Goal: Transaction & Acquisition: Book appointment/travel/reservation

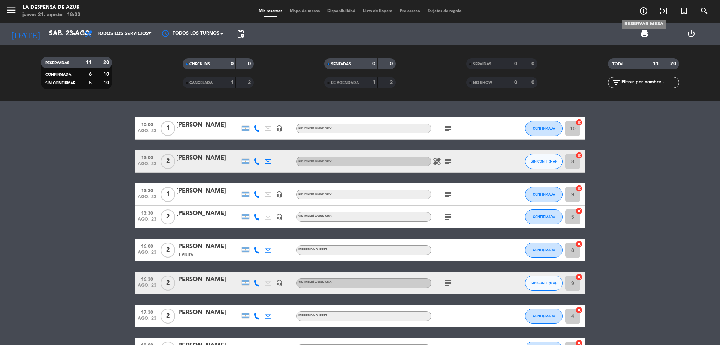
click at [642, 13] on icon "add_circle_outline" at bounding box center [643, 10] width 9 height 9
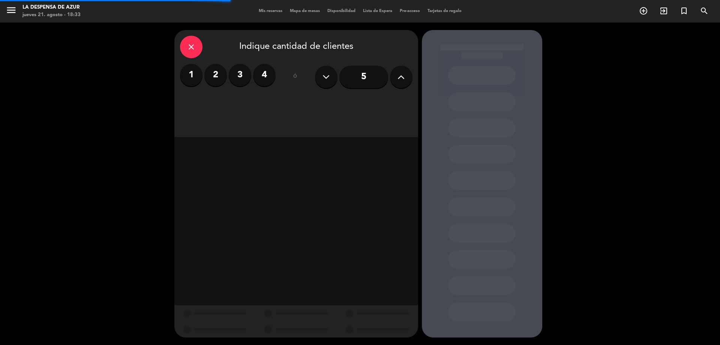
click at [220, 76] on label "2" at bounding box center [215, 75] width 23 height 23
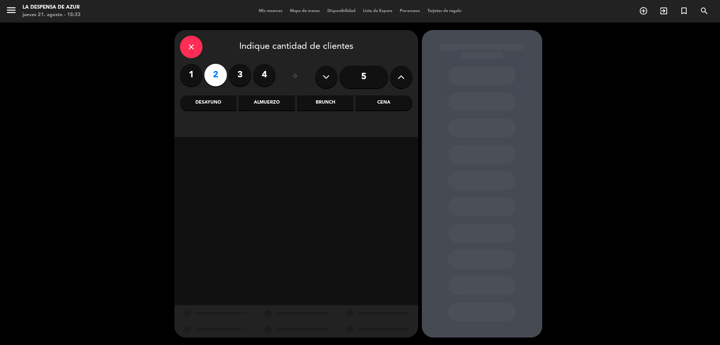
click at [401, 110] on div "Cena" at bounding box center [384, 102] width 57 height 15
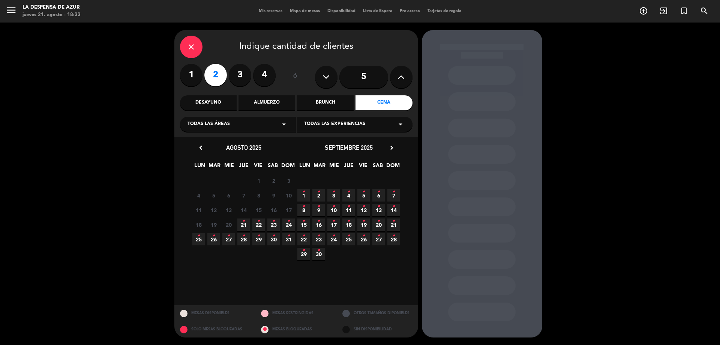
click at [269, 235] on span "30 •" at bounding box center [274, 239] width 12 height 12
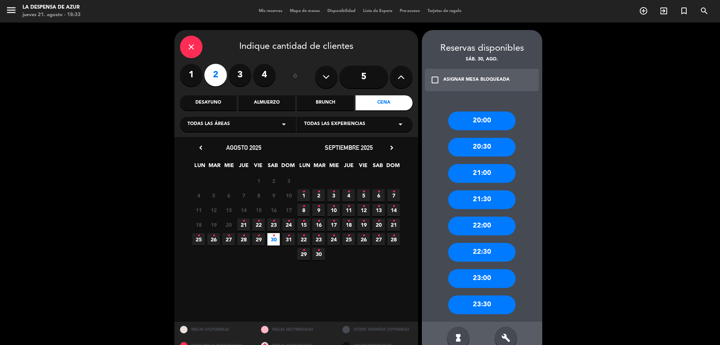
click at [487, 207] on div "21:30" at bounding box center [482, 199] width 68 height 19
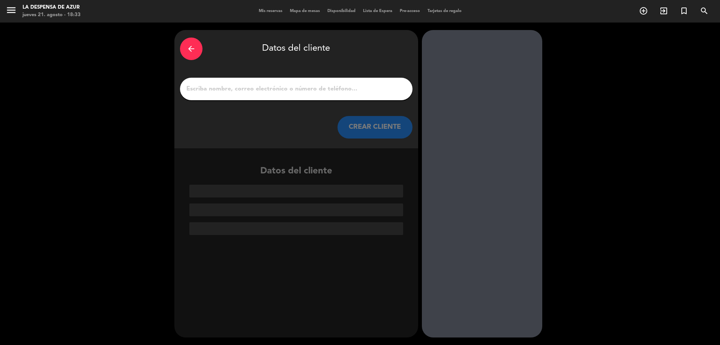
click at [301, 91] on input "1" at bounding box center [296, 89] width 221 height 11
paste input "[PERSON_NAME] ([PHONE_NUMBER])"
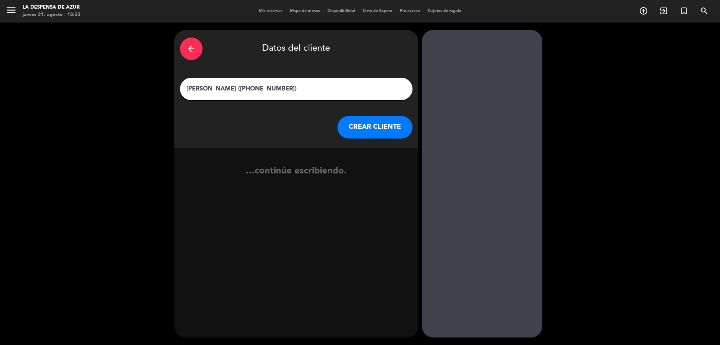
drag, startPoint x: 306, startPoint y: 89, endPoint x: 90, endPoint y: 74, distance: 215.9
click at [90, 74] on div "arrow_back Datos del cliente [PERSON_NAME] ([PHONE_NUMBER]) CREAR CLIENTE …cont…" at bounding box center [360, 184] width 720 height 322
paste input "[PERSON_NAME] // v. 20489 // Alojados // REco x2 // BE"
drag, startPoint x: 266, startPoint y: 90, endPoint x: 293, endPoint y: 91, distance: 26.3
click at [293, 91] on input "[PERSON_NAME] // v. 20489 // Alojados // REco x2 // BE" at bounding box center [296, 89] width 221 height 11
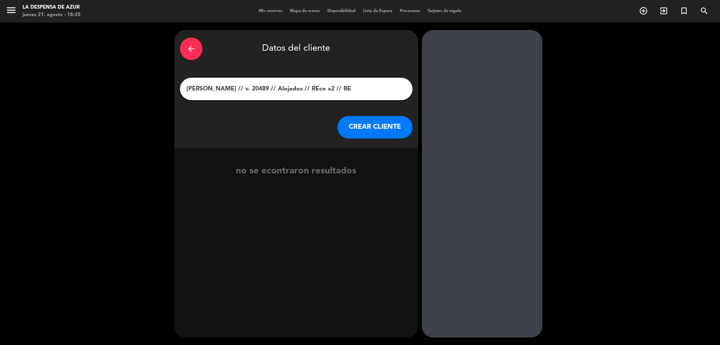
click at [300, 94] on input "[PERSON_NAME] // v. 20489 // Alojados // REco x2 // BE" at bounding box center [296, 89] width 221 height 11
drag, startPoint x: 259, startPoint y: 90, endPoint x: 410, endPoint y: 89, distance: 152.0
click at [410, 89] on div "[PERSON_NAME] // v. 20489 // Alojados // REco x2 // BE" at bounding box center [296, 89] width 233 height 23
type input "[PERSON_NAME]"
click at [388, 120] on button "CREAR CLIENTE" at bounding box center [375, 127] width 75 height 23
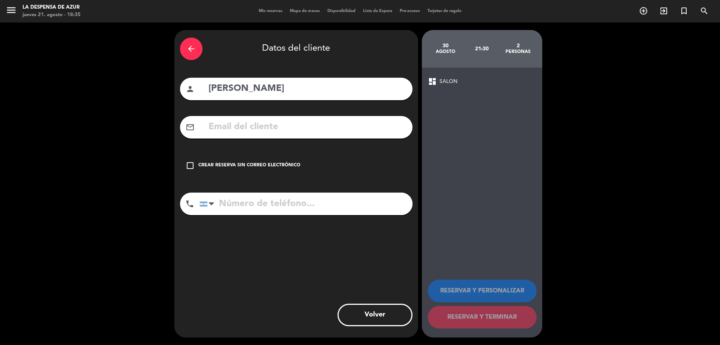
click at [266, 161] on div "check_box_outline_blank Crear reserva sin correo electrónico" at bounding box center [296, 165] width 233 height 23
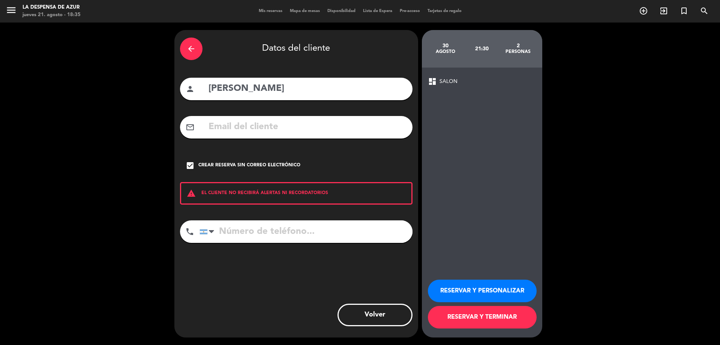
click at [486, 291] on button "RESERVAR Y PERSONALIZAR" at bounding box center [482, 291] width 109 height 23
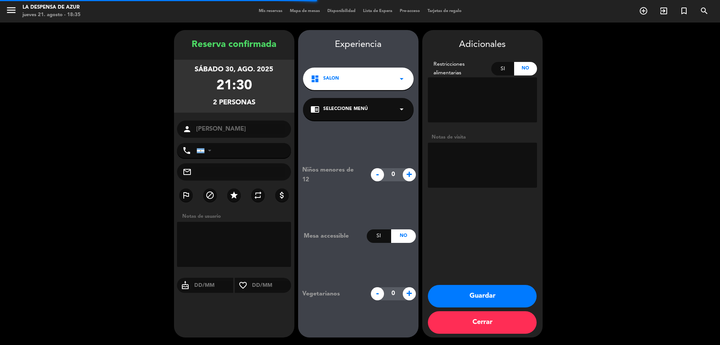
click at [467, 155] on textarea at bounding box center [482, 165] width 109 height 45
paste textarea "// v. 20489 // Alojados // REco x2 // BE"
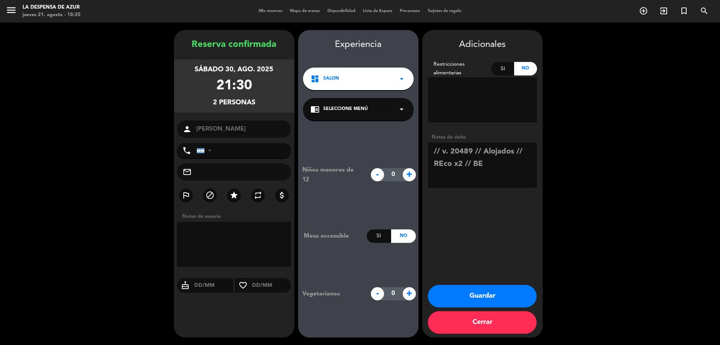
drag, startPoint x: 463, startPoint y: 161, endPoint x: 416, endPoint y: 167, distance: 46.5
click at [416, 167] on booking-confirmed "Reserva confirmada [DATE] 21:30 2 personas person [PERSON_NAME] phone [GEOGRAPH…" at bounding box center [360, 183] width 705 height 307
type textarea "// v. 20489 // Alojados // Cena de 3 pasos x2 sin bebida // BE"
click at [498, 292] on button "Guardar" at bounding box center [482, 296] width 109 height 23
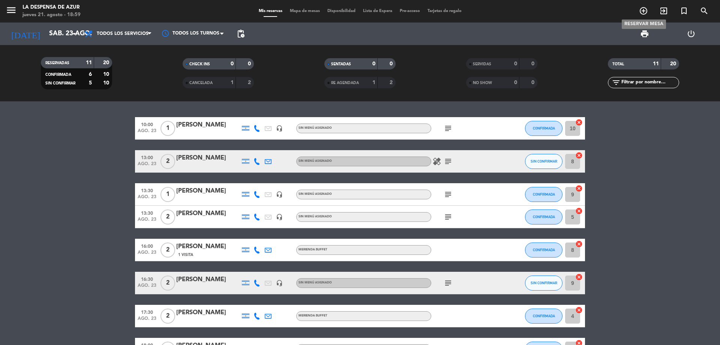
click at [645, 12] on icon "add_circle_outline" at bounding box center [643, 10] width 9 height 9
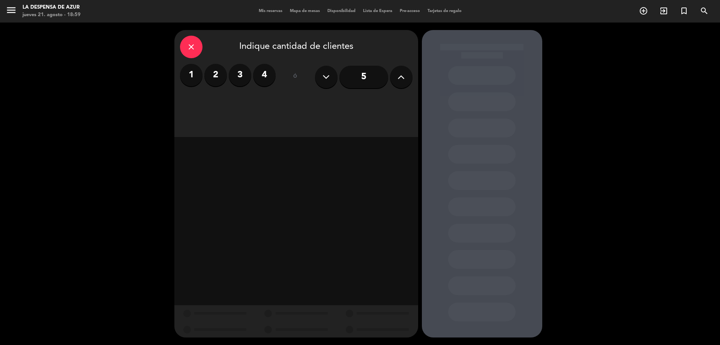
click at [189, 77] on label "1" at bounding box center [191, 75] width 23 height 23
click at [218, 106] on div "Desayuno" at bounding box center [208, 102] width 57 height 15
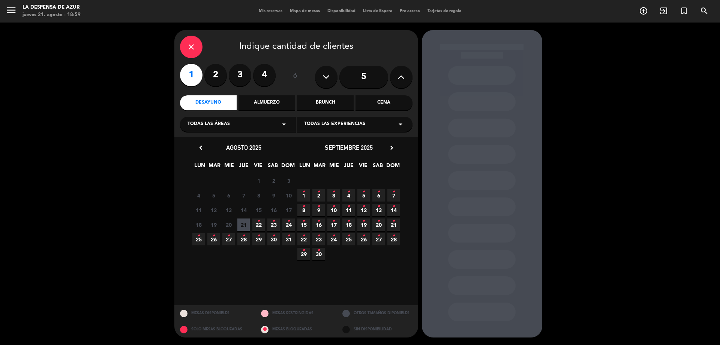
click at [291, 239] on span "31 •" at bounding box center [289, 239] width 12 height 12
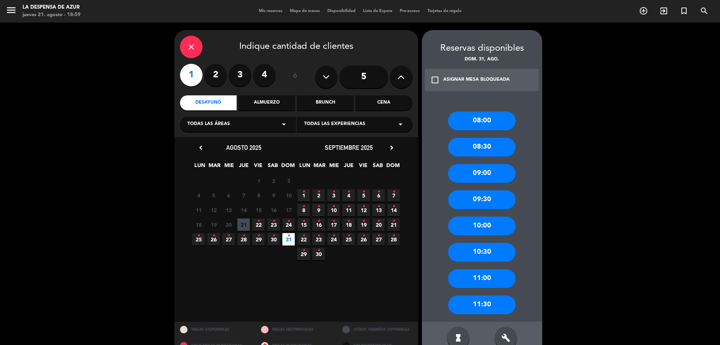
click at [490, 221] on div "10:00" at bounding box center [482, 225] width 68 height 19
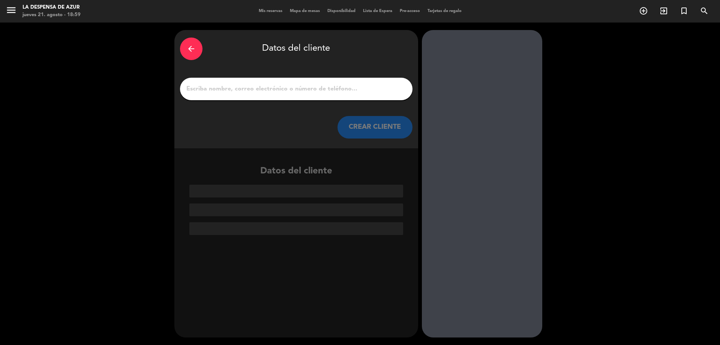
click at [293, 89] on input "1" at bounding box center [296, 89] width 221 height 11
paste input "[PERSON_NAME] 3517633268 // v, 21653 // Reco + 30 min x1 + mesón x2 (desayuno y…"
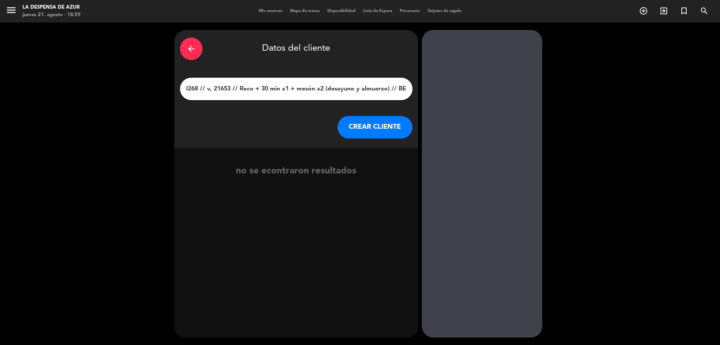
type input "[PERSON_NAME] 3517633268 // v, 21653 // Reco + 30 min x1 + mesón x2 (desayuno y…"
click at [371, 129] on button "CREAR CLIENTE" at bounding box center [375, 127] width 75 height 23
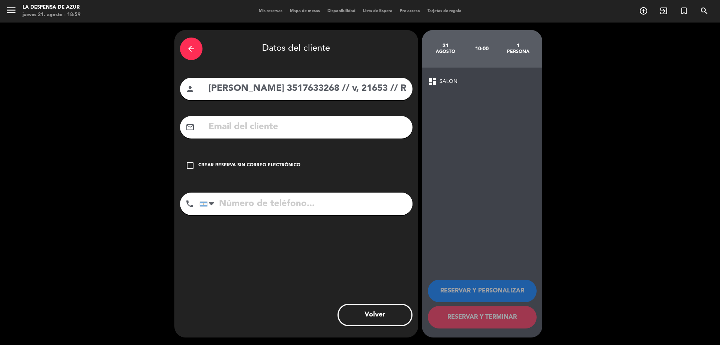
drag, startPoint x: 305, startPoint y: 90, endPoint x: 356, endPoint y: 96, distance: 52.1
click at [359, 94] on input "[PERSON_NAME] 3517633268 // v, 21653 // Reco + 30 min x1 + mesón x2 (desayuno y…" at bounding box center [307, 88] width 199 height 15
type input "[PERSON_NAME] // v, 21653 // Reco + 30 min x1 + mesón x2 (desayuno y almuerzo) …"
drag, startPoint x: 301, startPoint y: 202, endPoint x: 298, endPoint y: 200, distance: 4.0
click at [299, 201] on input "tel" at bounding box center [306, 203] width 213 height 23
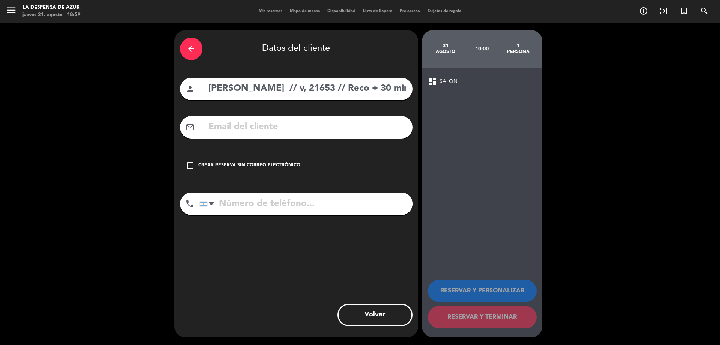
paste input "3517633268"
type input "3517633268"
click at [271, 162] on div "Crear reserva sin correo electrónico" at bounding box center [249, 166] width 102 height 8
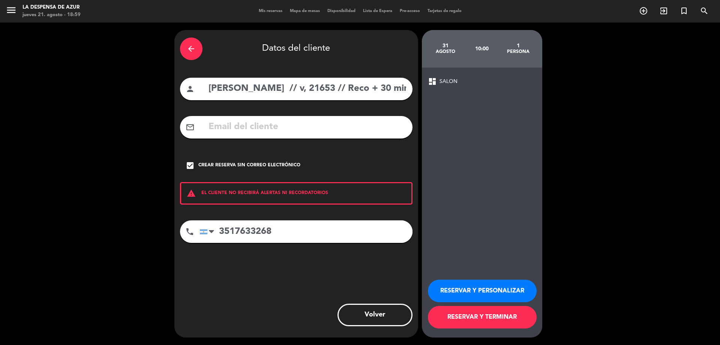
scroll to position [0, 209]
drag, startPoint x: 307, startPoint y: 89, endPoint x: 534, endPoint y: 108, distance: 227.1
click at [534, 108] on div "arrow_back Datos del cliente person [PERSON_NAME] // v, 21653 // Reco + 30 min …" at bounding box center [360, 184] width 720 height 322
type input "[PERSON_NAME]"
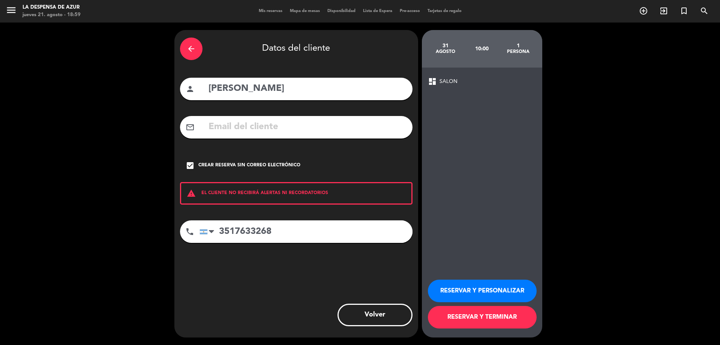
click at [478, 285] on button "RESERVAR Y PERSONALIZAR" at bounding box center [482, 291] width 109 height 23
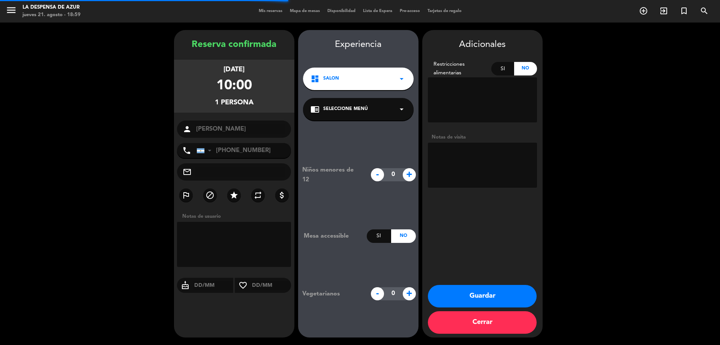
click at [487, 156] on textarea at bounding box center [482, 165] width 109 height 45
paste textarea "// v, 21653 // Reco + 30 min x1 + mesón x2 (desayuno y almuerzo) // BE"
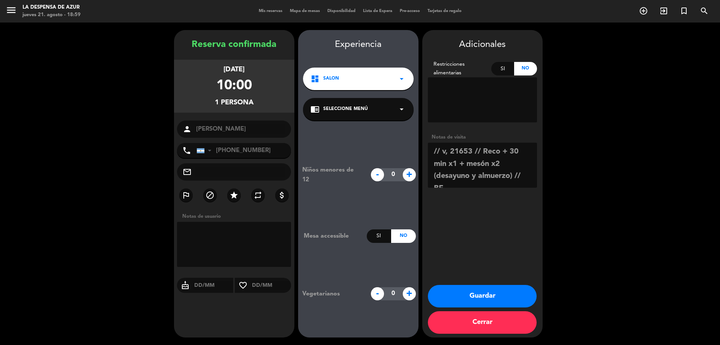
drag, startPoint x: 479, startPoint y: 149, endPoint x: 463, endPoint y: 167, distance: 23.6
click at [463, 167] on textarea at bounding box center [482, 165] width 109 height 45
click at [509, 149] on textarea at bounding box center [482, 165] width 109 height 45
click at [478, 163] on textarea at bounding box center [482, 165] width 109 height 45
click at [475, 164] on textarea at bounding box center [482, 165] width 109 height 45
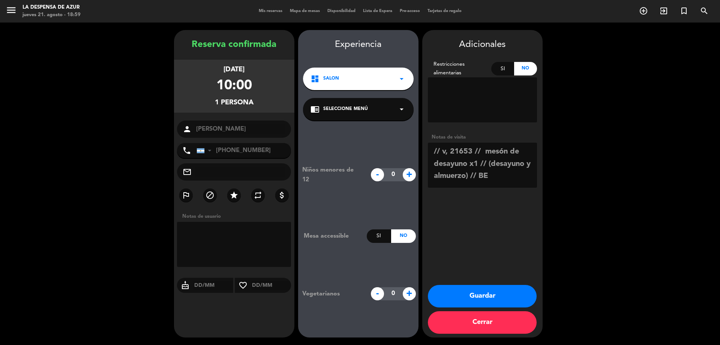
click at [491, 169] on textarea at bounding box center [482, 165] width 109 height 45
click at [489, 168] on textarea at bounding box center [482, 165] width 109 height 45
drag, startPoint x: 461, startPoint y: 168, endPoint x: 466, endPoint y: 176, distance: 10.0
click at [466, 176] on textarea at bounding box center [482, 165] width 109 height 45
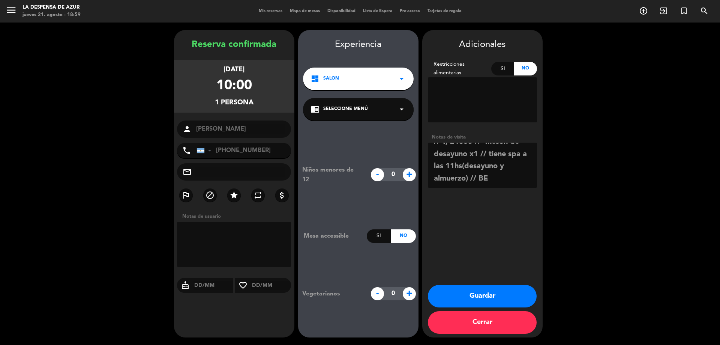
click at [466, 176] on textarea at bounding box center [482, 165] width 109 height 45
drag, startPoint x: 471, startPoint y: 180, endPoint x: 463, endPoint y: 168, distance: 14.3
click at [463, 168] on textarea at bounding box center [482, 165] width 109 height 45
type textarea "// v, 21653 // mesón de desayuno x1 // tiene spa a las 11hs// BE"
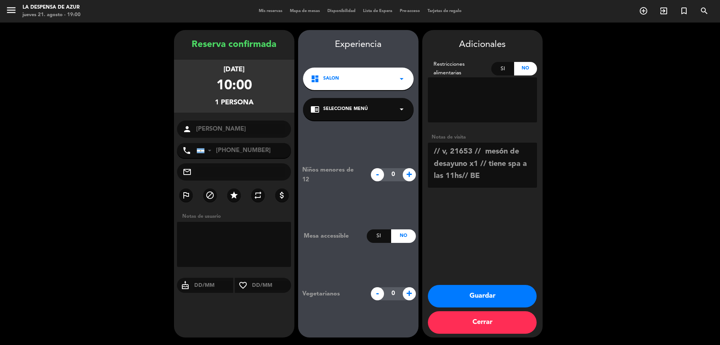
drag, startPoint x: 489, startPoint y: 177, endPoint x: 424, endPoint y: 128, distance: 82.0
click at [424, 128] on div "Adicionales Restricciones alimentarias Si No Notas de visita" at bounding box center [482, 114] width 120 height 153
paste textarea "// v, 21653 // mesón de desayuno x1 // tiene spa a las 11hs// BE"
type textarea "// v, 21653 // mesón de desayuno x1 // tiene spa a las 11hs// BE"
click at [498, 293] on button "Guardar" at bounding box center [482, 296] width 109 height 23
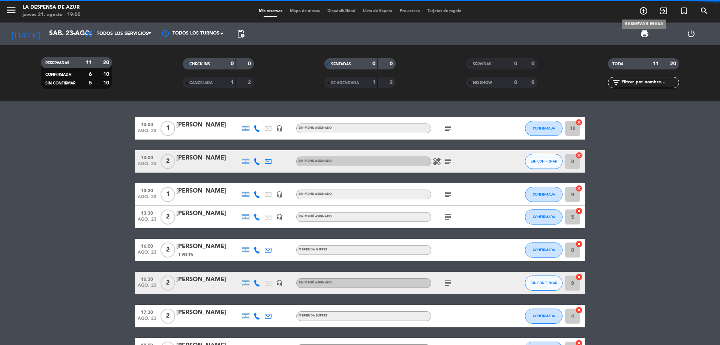
click at [645, 10] on icon "add_circle_outline" at bounding box center [643, 10] width 9 height 9
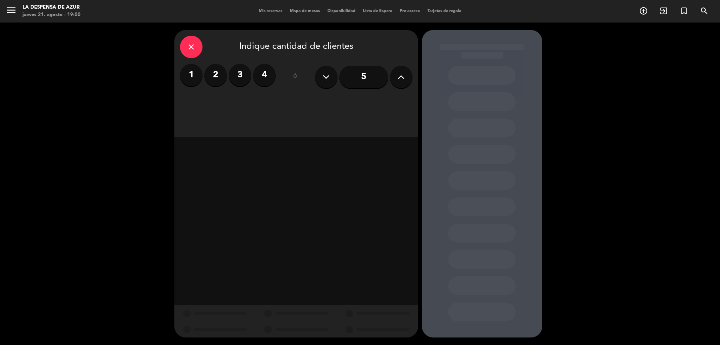
click at [193, 77] on label "1" at bounding box center [191, 75] width 23 height 23
drag, startPoint x: 272, startPoint y: 103, endPoint x: 275, endPoint y: 111, distance: 9.3
click at [272, 104] on div "Almuerzo" at bounding box center [267, 102] width 57 height 15
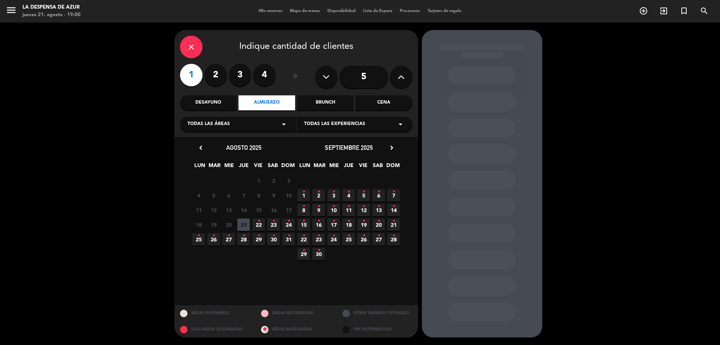
click at [287, 240] on span "31 •" at bounding box center [289, 239] width 12 height 12
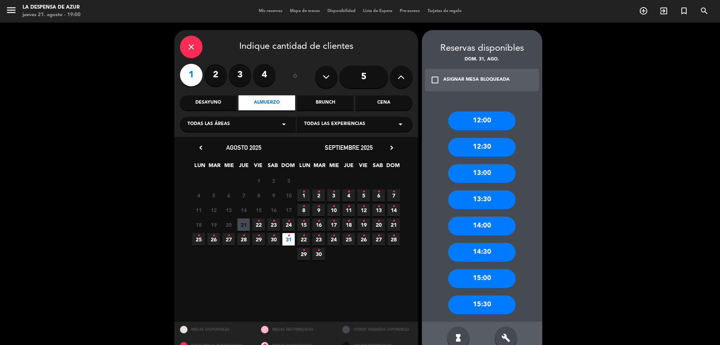
click at [502, 201] on div "13:30" at bounding box center [482, 199] width 68 height 19
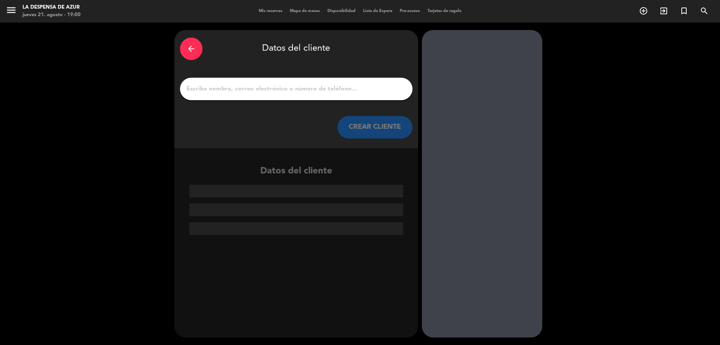
click at [275, 89] on input "1" at bounding box center [296, 89] width 221 height 11
paste input "[PERSON_NAME] 3517633268 // v, 21653 // Reco + 30 min x1 + mesón x2 (desayuno y…"
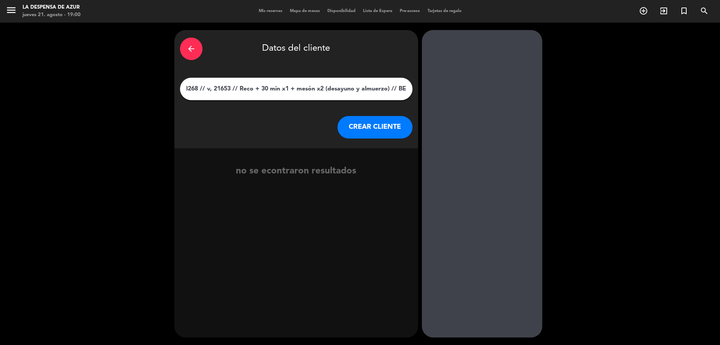
type input "[PERSON_NAME] 3517633268 // v, 21653 // Reco + 30 min x1 + mesón x2 (desayuno y…"
click at [364, 124] on button "CREAR CLIENTE" at bounding box center [375, 127] width 75 height 23
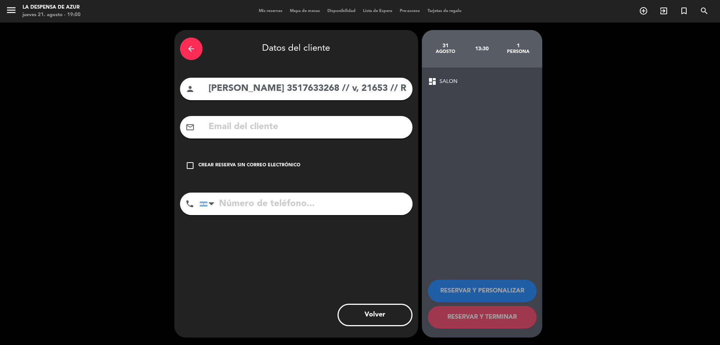
drag, startPoint x: 303, startPoint y: 87, endPoint x: 359, endPoint y: 90, distance: 56.0
click at [359, 90] on input "[PERSON_NAME] 3517633268 // v, 21653 // Reco + 30 min x1 + mesón x2 (desayuno y…" at bounding box center [307, 88] width 199 height 15
type input "[PERSON_NAME] // v, 21653 // Reco + 30 min x1 + mesón x2 (desayuno y almuerzo) …"
click at [260, 196] on input "tel" at bounding box center [306, 203] width 213 height 23
paste input "3517633268"
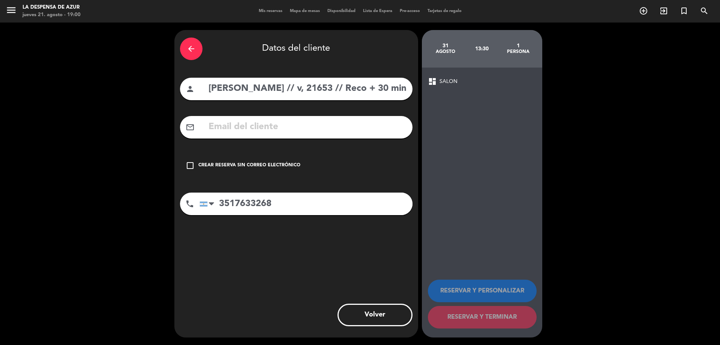
type input "3517633268"
drag, startPoint x: 263, startPoint y: 164, endPoint x: 283, endPoint y: 125, distance: 43.8
click at [263, 164] on div "Crear reserva sin correo electrónico" at bounding box center [249, 166] width 102 height 8
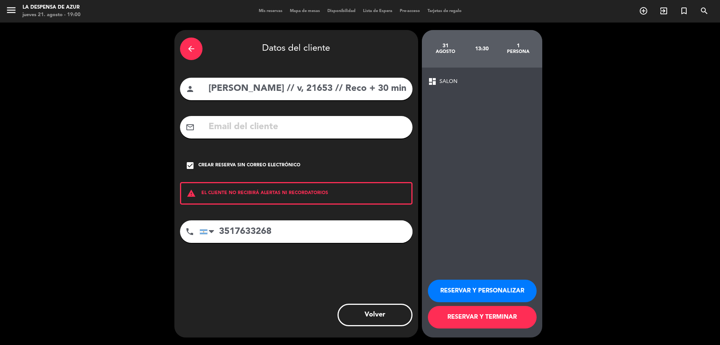
scroll to position [0, 206]
drag, startPoint x: 305, startPoint y: 86, endPoint x: 499, endPoint y: 98, distance: 194.7
click at [499, 98] on div "arrow_back Datos del cliente person [PERSON_NAME] // v, 21653 // Reco + 30 min …" at bounding box center [360, 184] width 720 height 322
type input "[PERSON_NAME]"
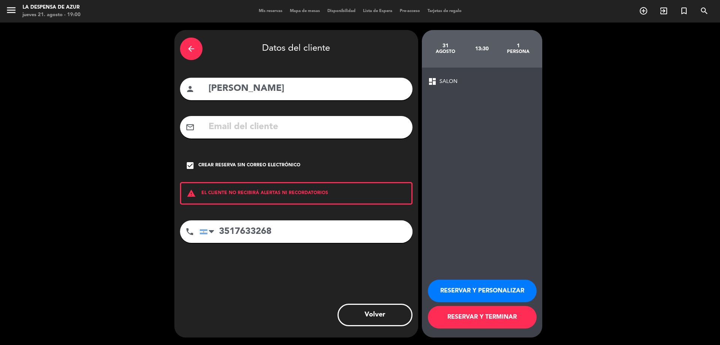
drag, startPoint x: 475, startPoint y: 284, endPoint x: 473, endPoint y: 280, distance: 4.0
click at [475, 284] on button "RESERVAR Y PERSONALIZAR" at bounding box center [482, 291] width 109 height 23
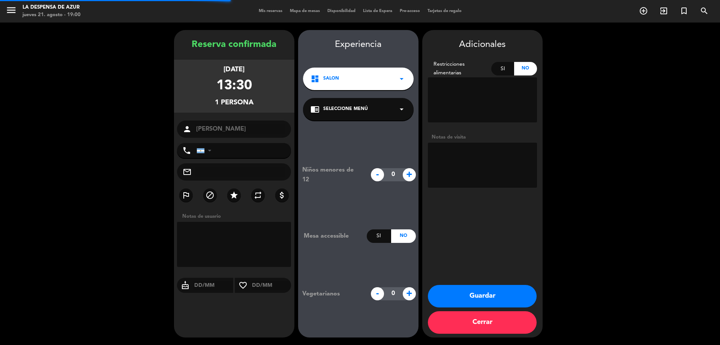
type input "[PHONE_NUMBER]"
click at [459, 160] on textarea at bounding box center [482, 165] width 109 height 45
paste textarea "// v, 21653 // Reco + 30 min x1 + mesón x2 (desayuno y almuerzo) // BE"
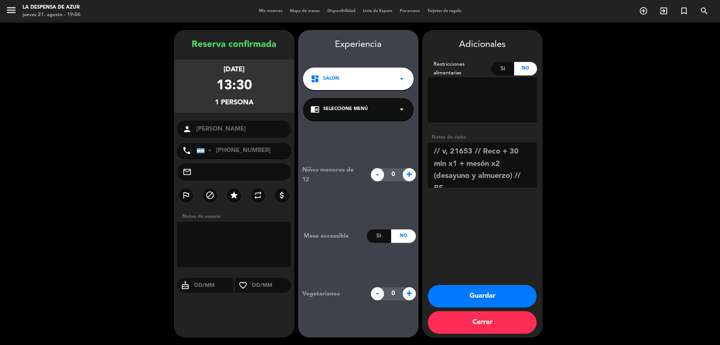
drag, startPoint x: 484, startPoint y: 153, endPoint x: 463, endPoint y: 168, distance: 25.7
click at [463, 168] on textarea at bounding box center [482, 165] width 109 height 45
click at [516, 152] on textarea at bounding box center [482, 165] width 109 height 45
click at [508, 154] on textarea at bounding box center [482, 165] width 109 height 45
drag, startPoint x: 484, startPoint y: 163, endPoint x: 477, endPoint y: 170, distance: 9.6
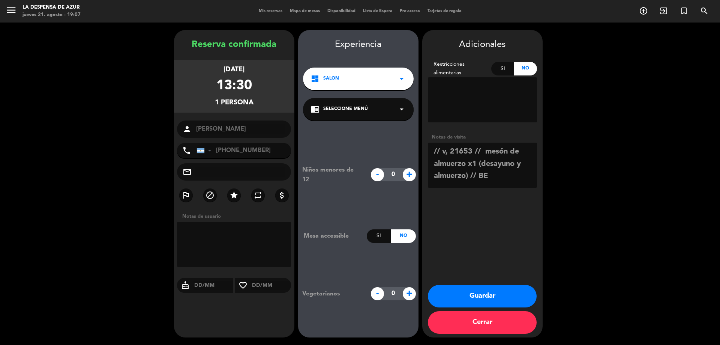
click at [477, 170] on textarea at bounding box center [482, 165] width 109 height 45
click at [478, 165] on textarea at bounding box center [482, 165] width 109 height 45
drag, startPoint x: 479, startPoint y: 165, endPoint x: 467, endPoint y: 171, distance: 13.6
click at [467, 171] on textarea at bounding box center [482, 165] width 109 height 45
type textarea "// v, 21653 // mesón de almuerzo x1 sin bebida ni proteina // BE"
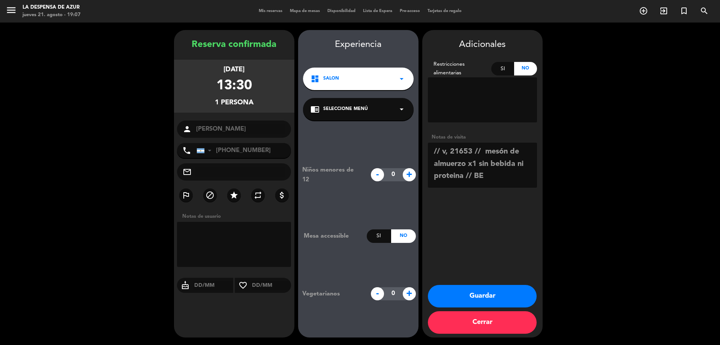
click at [495, 294] on button "Guardar" at bounding box center [482, 296] width 109 height 23
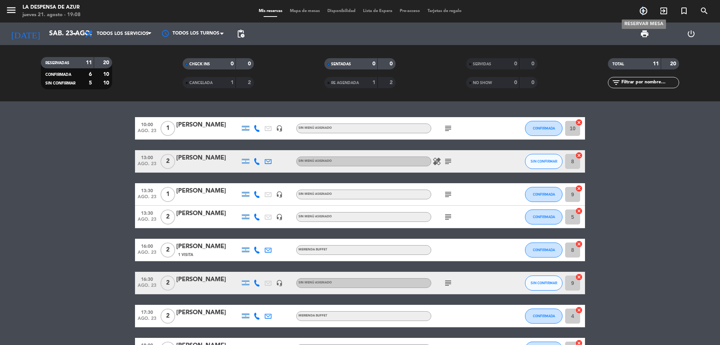
click at [643, 9] on icon "add_circle_outline" at bounding box center [643, 10] width 9 height 9
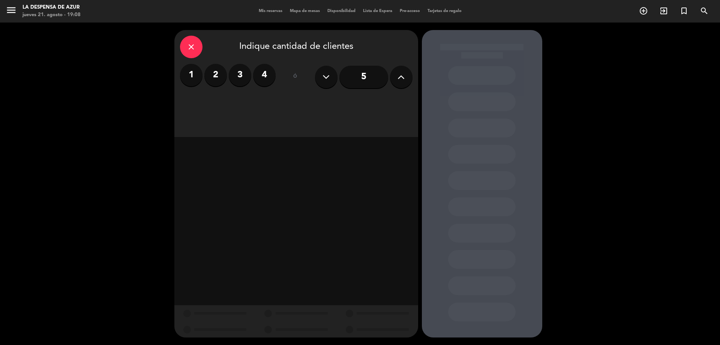
click at [393, 78] on button at bounding box center [401, 77] width 23 height 23
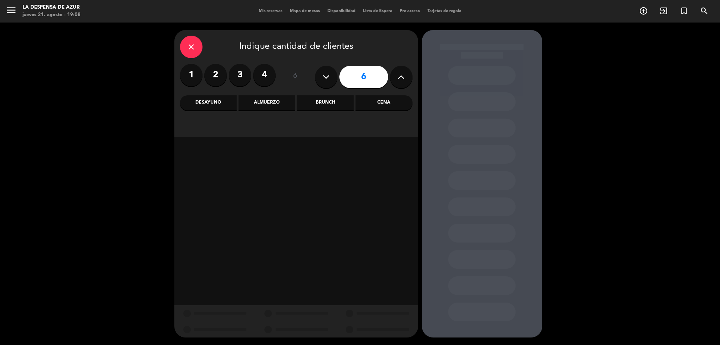
click at [393, 78] on button at bounding box center [401, 77] width 23 height 23
type input "8"
click at [340, 105] on div "Brunch" at bounding box center [325, 102] width 57 height 15
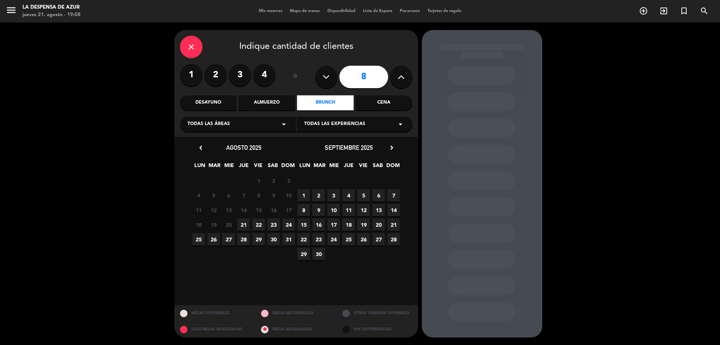
click at [389, 146] on icon "chevron_right" at bounding box center [392, 148] width 8 height 8
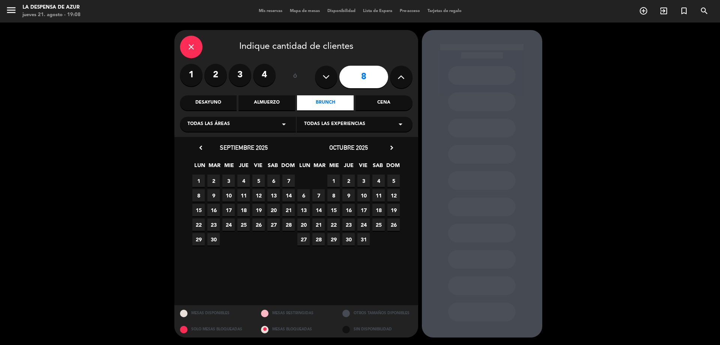
click at [392, 146] on icon "chevron_right" at bounding box center [392, 148] width 8 height 8
click at [303, 222] on span "17" at bounding box center [304, 224] width 12 height 12
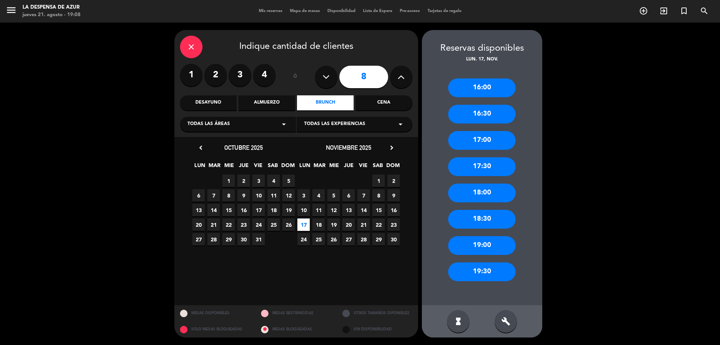
click at [490, 138] on div "17:00" at bounding box center [482, 140] width 68 height 19
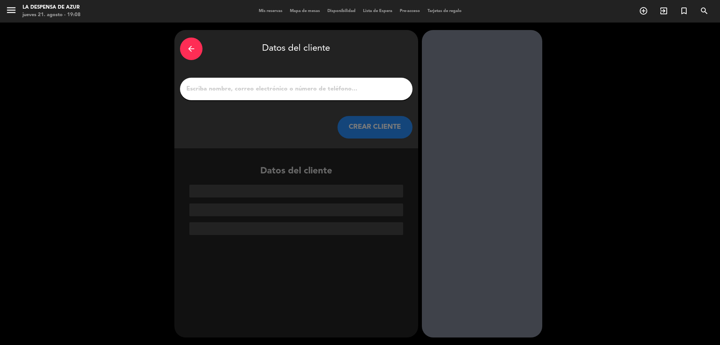
click at [364, 86] on input "1" at bounding box center [296, 89] width 221 height 11
paste input "[PERSON_NAME] [PHONE_NUMBER] // v. 21647 // Promo Grupal x8: Reco + merienda x8…"
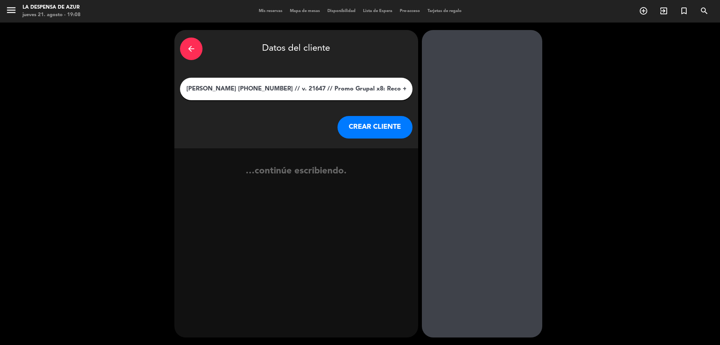
scroll to position [0, 6]
type input "[PERSON_NAME] [PHONE_NUMBER] // v. 21647 // Promo Grupal x8: Reco + merienda x8…"
click at [355, 128] on button "CREAR CLIENTE" at bounding box center [375, 127] width 75 height 23
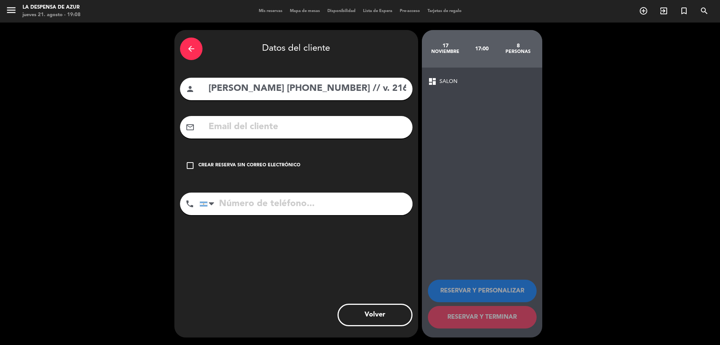
drag, startPoint x: 241, startPoint y: 89, endPoint x: 299, endPoint y: 94, distance: 58.4
click at [299, 94] on input "[PERSON_NAME] [PHONE_NUMBER] // v. 21647 // Promo Grupal x8: Reco + merienda x8…" at bounding box center [307, 88] width 199 height 15
type input "[PERSON_NAME] // v. 21647 // Promo Grupal x8: Reco + merienda x8 // BE"
click at [287, 198] on input "tel" at bounding box center [306, 203] width 213 height 23
paste input "[PHONE_NUMBER]"
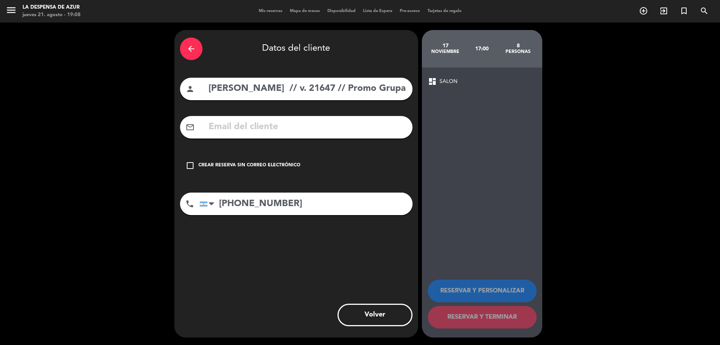
type input "[PHONE_NUMBER]"
click at [273, 162] on div "Crear reserva sin correo electrónico" at bounding box center [249, 166] width 102 height 8
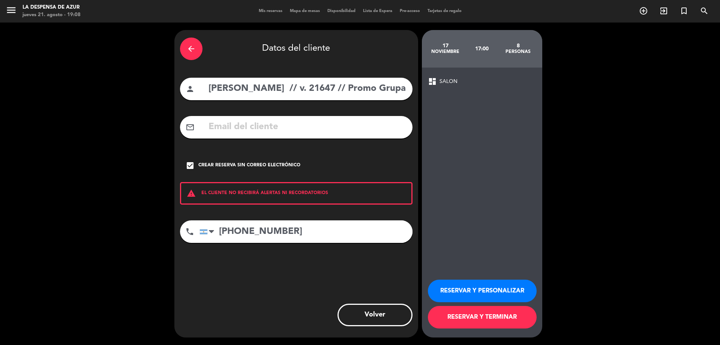
scroll to position [0, 83]
drag, startPoint x: 244, startPoint y: 92, endPoint x: 484, endPoint y: 130, distance: 242.4
click at [484, 130] on div "arrow_back Datos del cliente person [PERSON_NAME] // v. 21647 // Promo Grupal x…" at bounding box center [360, 184] width 720 height 322
type input "[PERSON_NAME]"
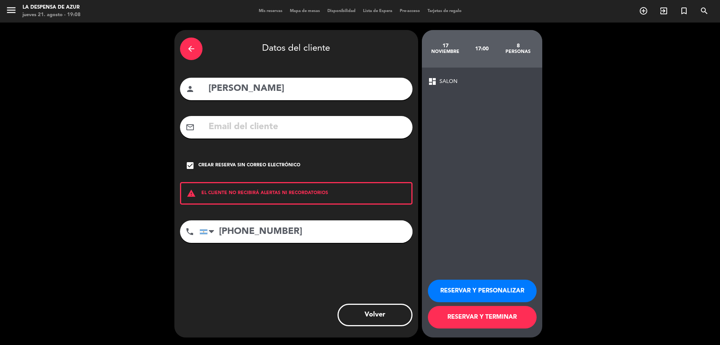
click at [489, 292] on button "RESERVAR Y PERSONALIZAR" at bounding box center [482, 291] width 109 height 23
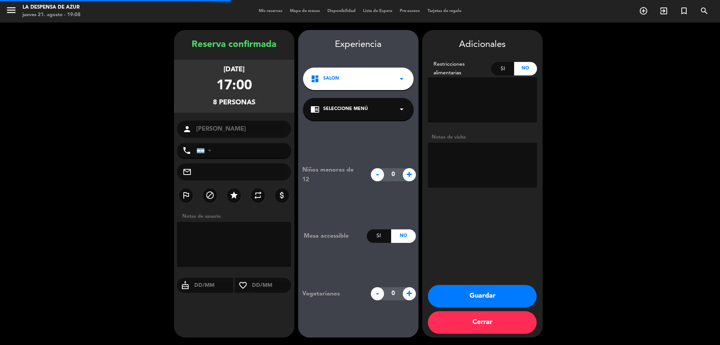
type input "[PHONE_NUMBER]"
click at [468, 159] on textarea at bounding box center [482, 165] width 109 height 45
paste textarea "// v. 21647 // Promo Grupal x8: Reco + merienda x8 // BE"
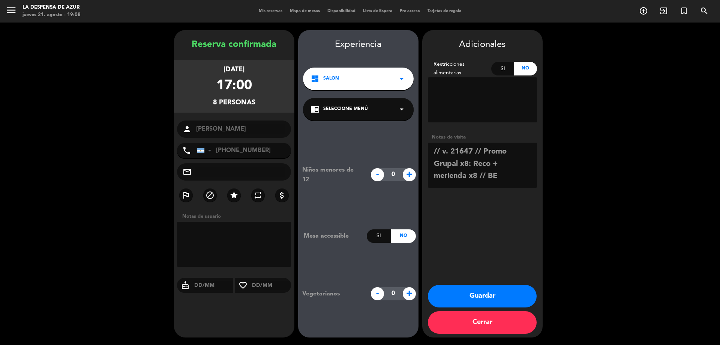
drag, startPoint x: 473, startPoint y: 164, endPoint x: 498, endPoint y: 161, distance: 25.0
click at [498, 161] on textarea at bounding box center [482, 165] width 109 height 45
click at [522, 173] on textarea at bounding box center [482, 165] width 109 height 45
type textarea "// v. 21647 // Promo Grupal x8: merienda x8 // BE - Suben del spa"
click at [492, 295] on button "Guardar" at bounding box center [482, 296] width 109 height 23
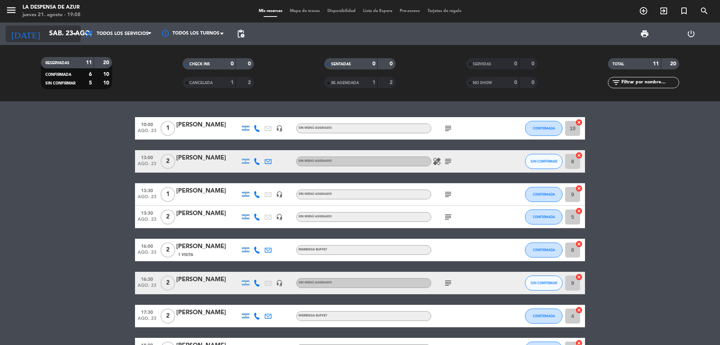
click at [68, 36] on input "sáb. 23 ago." at bounding box center [88, 33] width 87 height 15
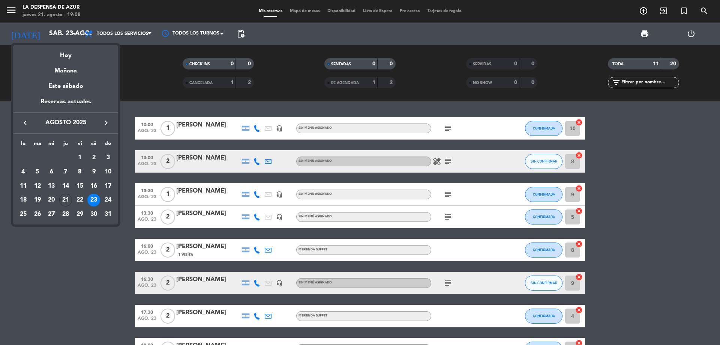
click at [106, 124] on icon "keyboard_arrow_right" at bounding box center [106, 122] width 9 height 9
click at [22, 200] on div "17" at bounding box center [23, 200] width 13 height 13
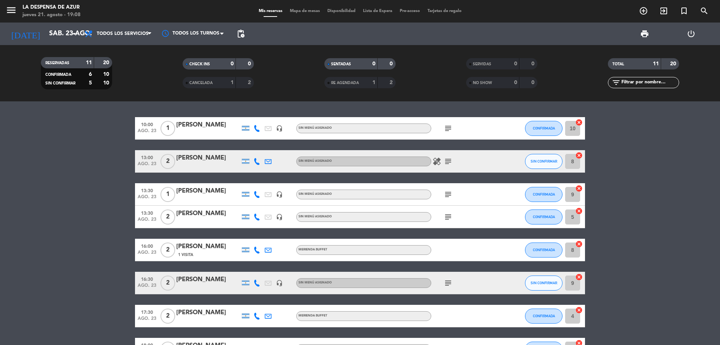
type input "[DATE]"
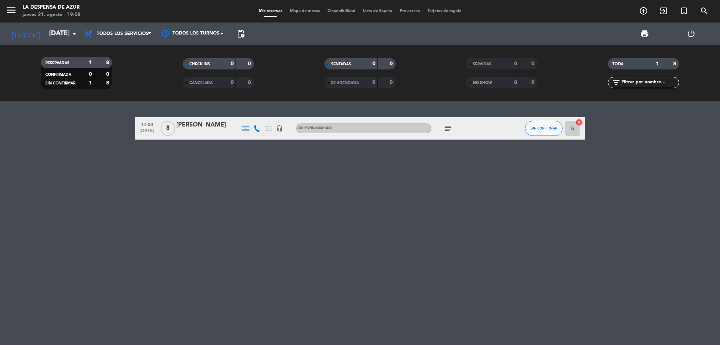
click at [443, 129] on span "subject" at bounding box center [448, 128] width 11 height 9
click at [448, 128] on icon "subject" at bounding box center [448, 128] width 9 height 9
click at [451, 174] on div "17:00 [DATE] 8 [PERSON_NAME] headset_mic Sin menú asignado subject // v. 21647 …" at bounding box center [360, 223] width 720 height 244
click at [645, 12] on icon "add_circle_outline" at bounding box center [643, 10] width 9 height 9
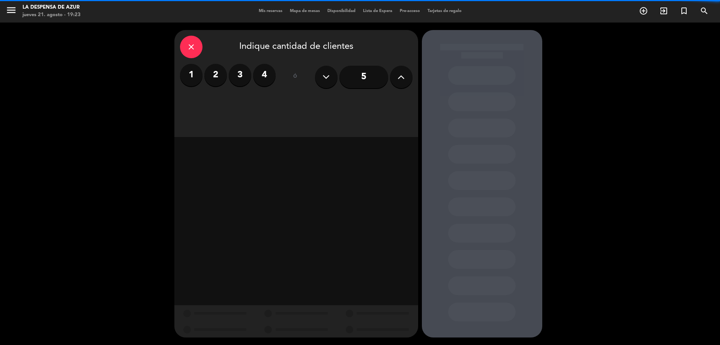
click at [193, 46] on icon "close" at bounding box center [191, 46] width 9 height 9
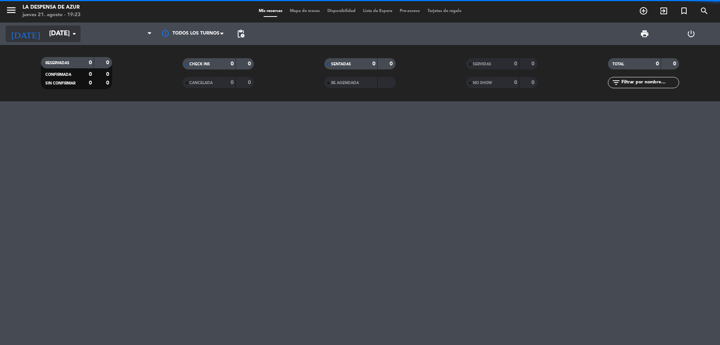
click at [45, 34] on input "[DATE]" at bounding box center [88, 33] width 87 height 15
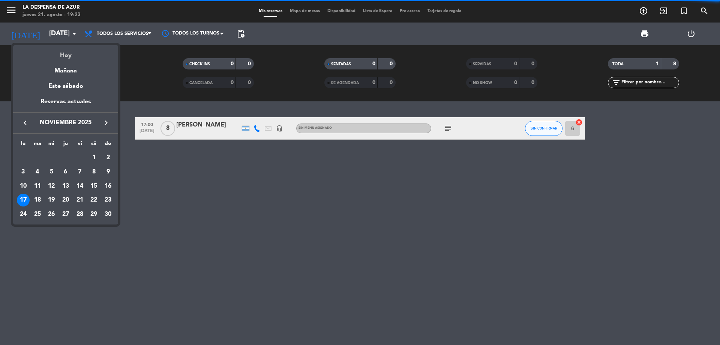
click at [54, 53] on div "Hoy" at bounding box center [65, 52] width 105 height 15
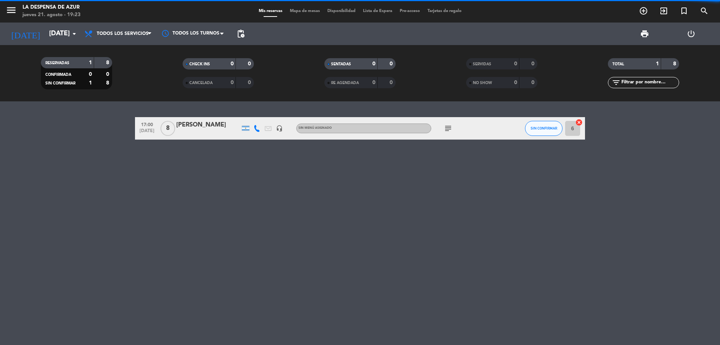
type input "jue. 21 ago."
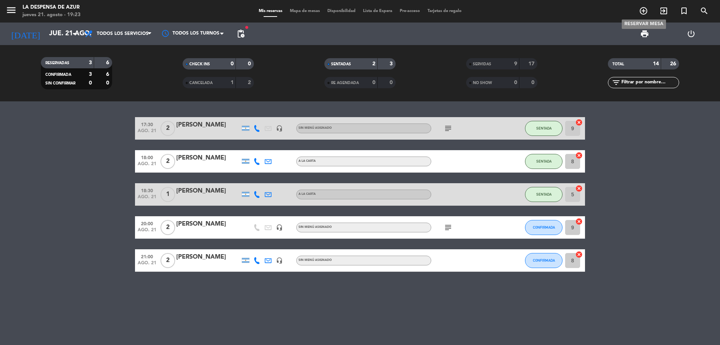
click at [643, 6] on icon "add_circle_outline" at bounding box center [643, 10] width 9 height 9
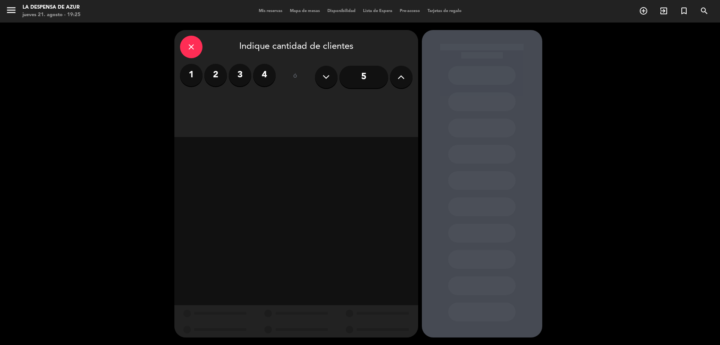
click at [188, 78] on label "1" at bounding box center [191, 75] width 23 height 23
click at [327, 104] on div "Brunch" at bounding box center [325, 102] width 57 height 15
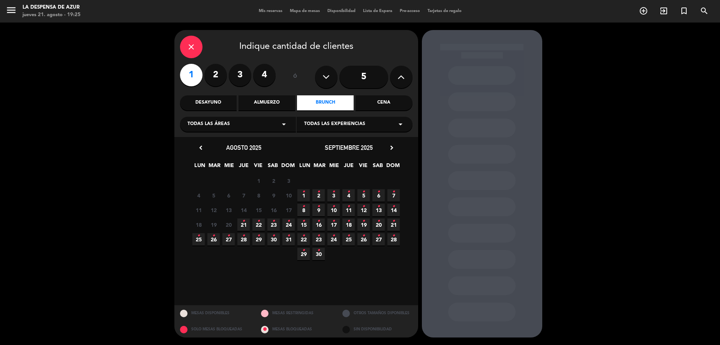
click at [548, 102] on div "close Indique cantidad de clientes 1 2 3 4 ó 5 Desayuno Almuerzo Brunch Cena To…" at bounding box center [360, 184] width 720 height 322
click at [361, 197] on span "5 •" at bounding box center [364, 195] width 12 height 12
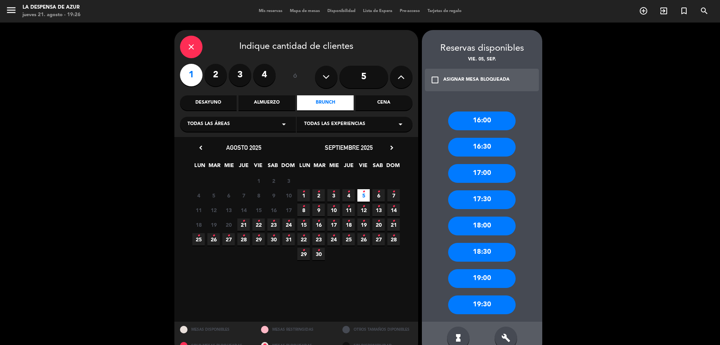
click at [493, 165] on div "17:00" at bounding box center [482, 173] width 68 height 19
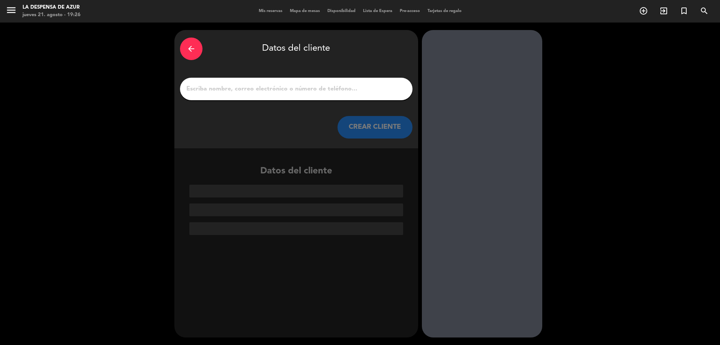
click at [331, 87] on input "1" at bounding box center [296, 89] width 221 height 11
paste input "[PERSON_NAME] 3513924298 // v. 20696 // Ritual Sentir x1 // BE"
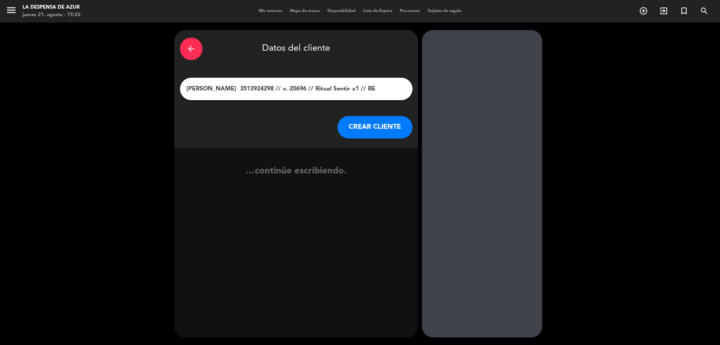
type input "[PERSON_NAME] 3513924298 // v. 20696 // Ritual Sentir x1 // BE"
drag, startPoint x: 361, startPoint y: 130, endPoint x: 360, endPoint y: 134, distance: 4.0
click at [360, 134] on button "CREAR CLIENTE" at bounding box center [375, 127] width 75 height 23
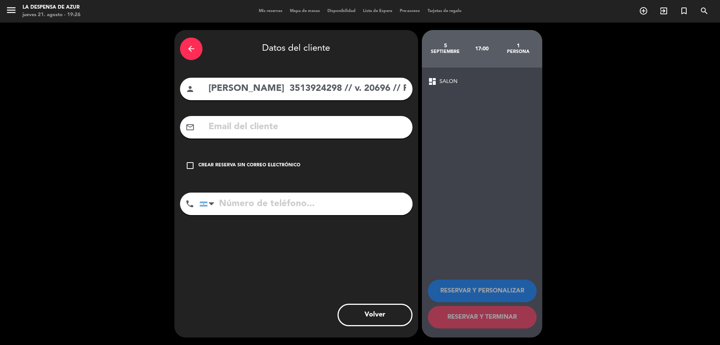
drag, startPoint x: 286, startPoint y: 90, endPoint x: 338, endPoint y: 96, distance: 52.5
click at [339, 96] on input "[PERSON_NAME] 3513924298 // v. 20696 // Ritual Sentir x1 // BE" at bounding box center [307, 88] width 199 height 15
type input "[PERSON_NAME] // v. 20696 // Ritual Sentir x1 // BE"
drag, startPoint x: 290, startPoint y: 211, endPoint x: 288, endPoint y: 201, distance: 10.1
click at [289, 210] on input "tel" at bounding box center [306, 203] width 213 height 23
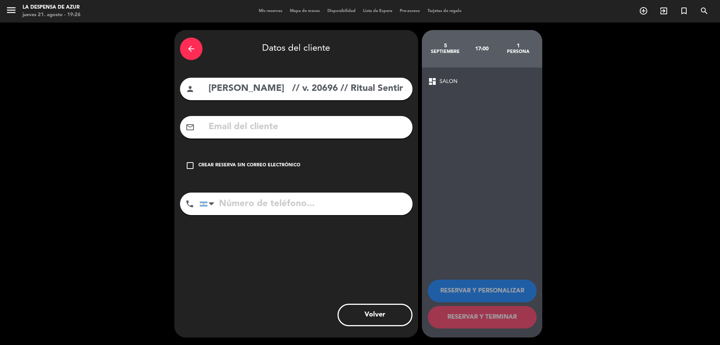
paste input "3513924298"
type input "3513924298"
drag, startPoint x: 276, startPoint y: 165, endPoint x: 281, endPoint y: 131, distance: 35.2
click at [276, 165] on div "Crear reserva sin correo electrónico" at bounding box center [249, 166] width 102 height 8
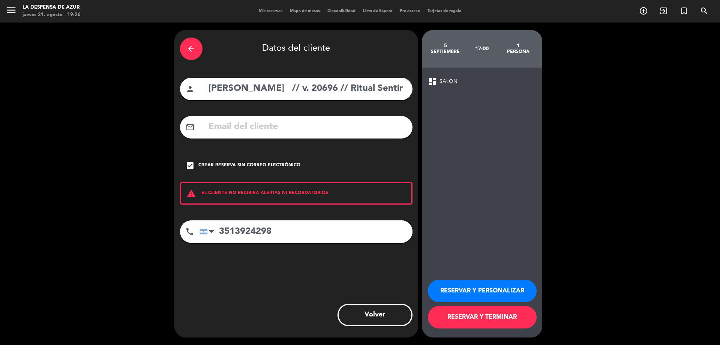
scroll to position [0, 30]
drag, startPoint x: 289, startPoint y: 87, endPoint x: 530, endPoint y: 105, distance: 241.9
click at [530, 105] on div "arrow_back Datos del cliente person [PERSON_NAME] // v. 20696 // Ritual Sentir …" at bounding box center [360, 184] width 720 height 322
type input "[PERSON_NAME]"
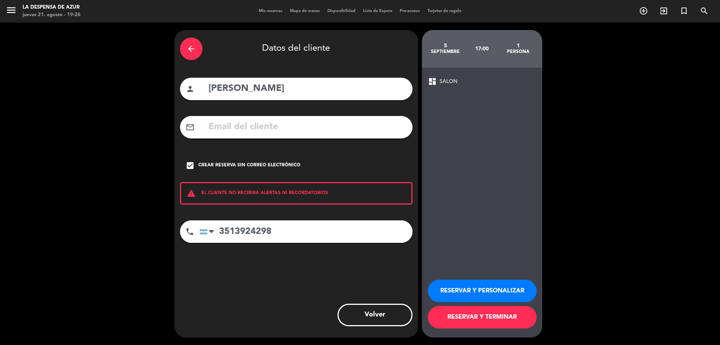
click at [474, 286] on button "RESERVAR Y PERSONALIZAR" at bounding box center [482, 291] width 109 height 23
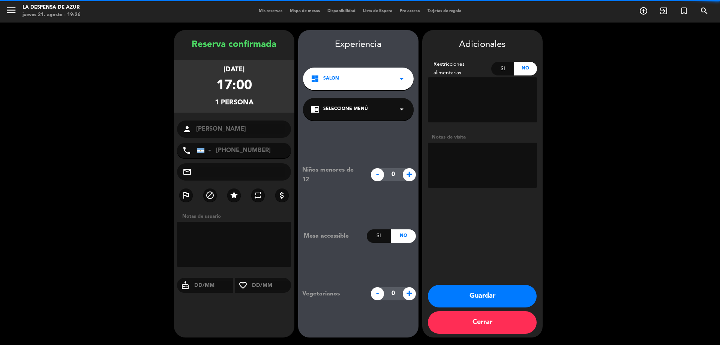
click at [496, 151] on textarea at bounding box center [482, 165] width 109 height 45
paste textarea "// v. 20696 // Ritual Sentir x1 // BE"
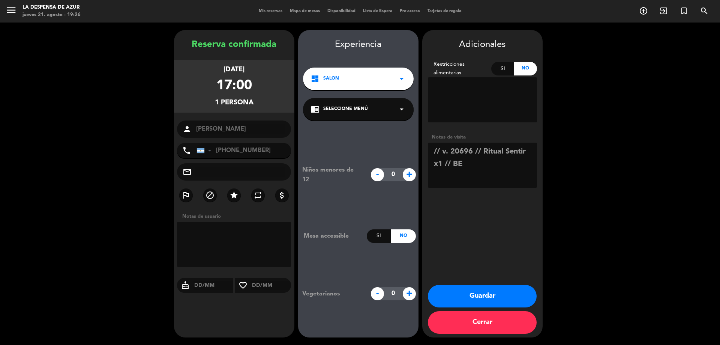
drag, startPoint x: 477, startPoint y: 151, endPoint x: 527, endPoint y: 149, distance: 49.9
click at [527, 149] on textarea at bounding box center [482, 165] width 109 height 45
type textarea "// v. 20696 // mesón x1 // tiene spa 18hs // BE"
click at [502, 308] on div "Guardar Cerrar" at bounding box center [482, 311] width 120 height 53
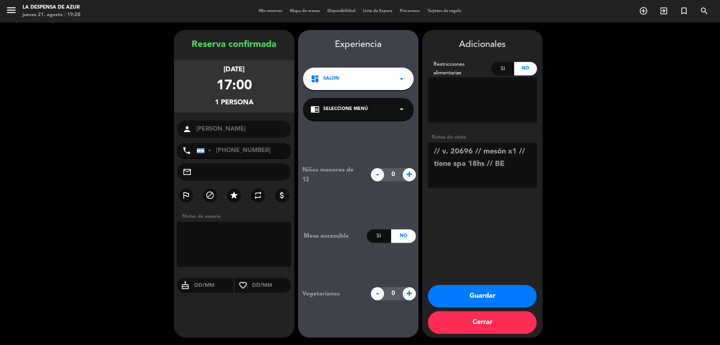
click at [504, 299] on button "Guardar" at bounding box center [482, 296] width 109 height 23
